Goal: Check status: Check status

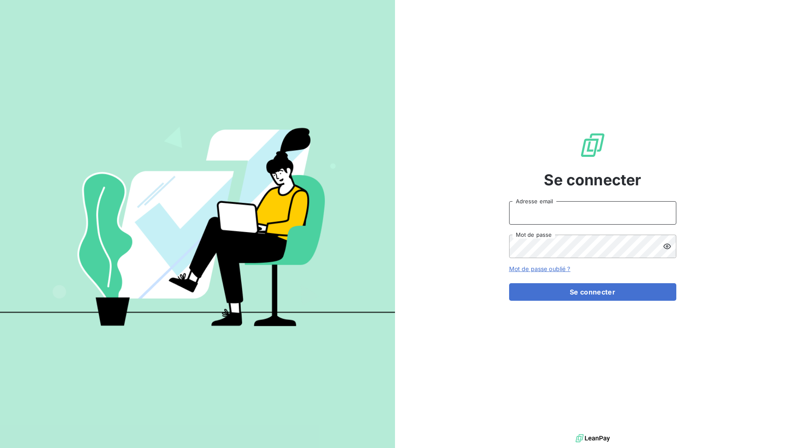
click at [539, 212] on input "Adresse email" at bounding box center [592, 212] width 167 height 23
type input "awg@serpe.fr"
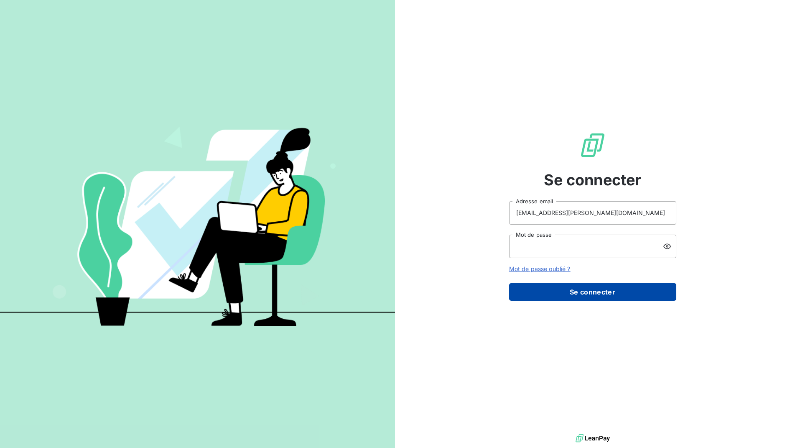
click at [589, 292] on button "Se connecter" at bounding box center [592, 292] width 167 height 18
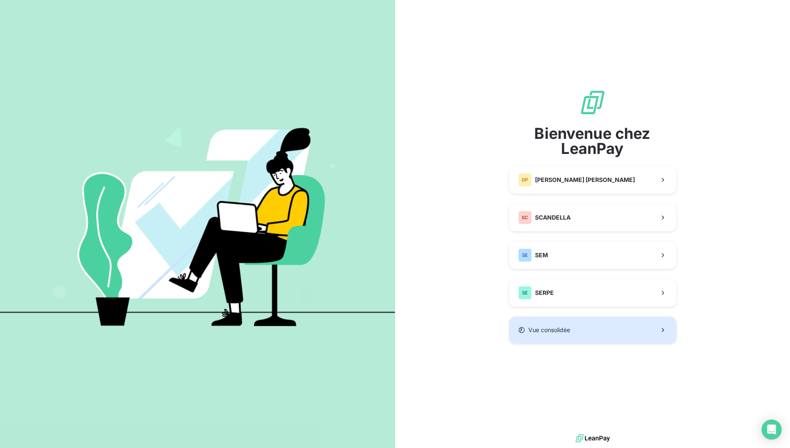
click at [583, 330] on button "Vue consolidée" at bounding box center [592, 330] width 167 height 27
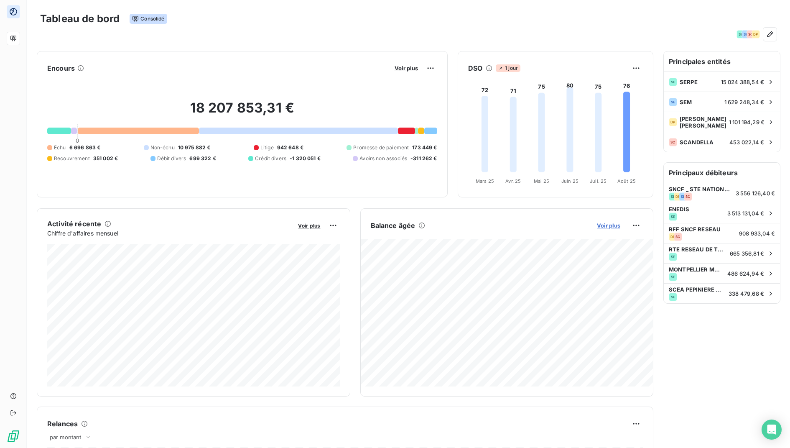
click at [609, 224] on span "Voir plus" at bounding box center [608, 225] width 23 height 7
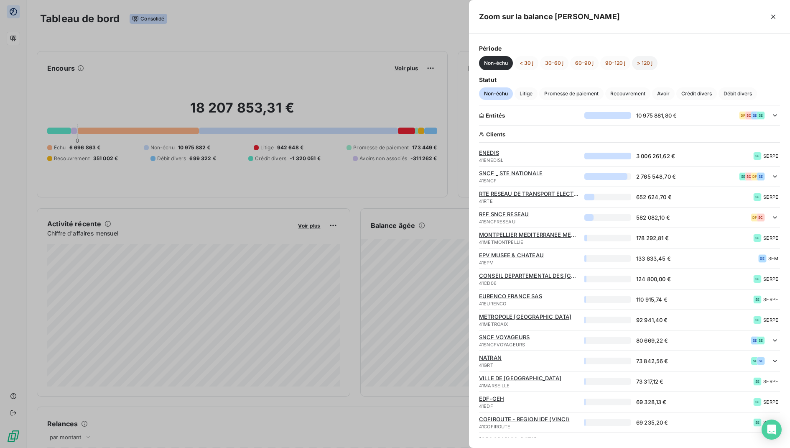
click at [646, 65] on button "> 120 j" at bounding box center [645, 63] width 26 height 14
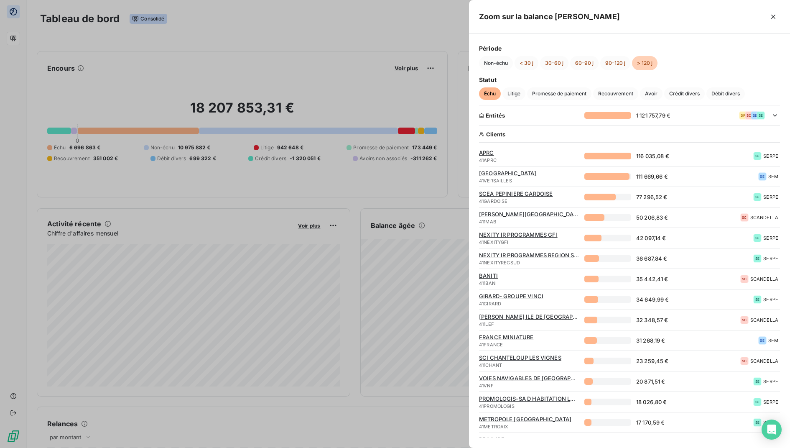
click at [523, 298] on div "GIRARD- GROUPE VINCI 41GIRARD" at bounding box center [529, 299] width 100 height 13
